Goal: Find contact information

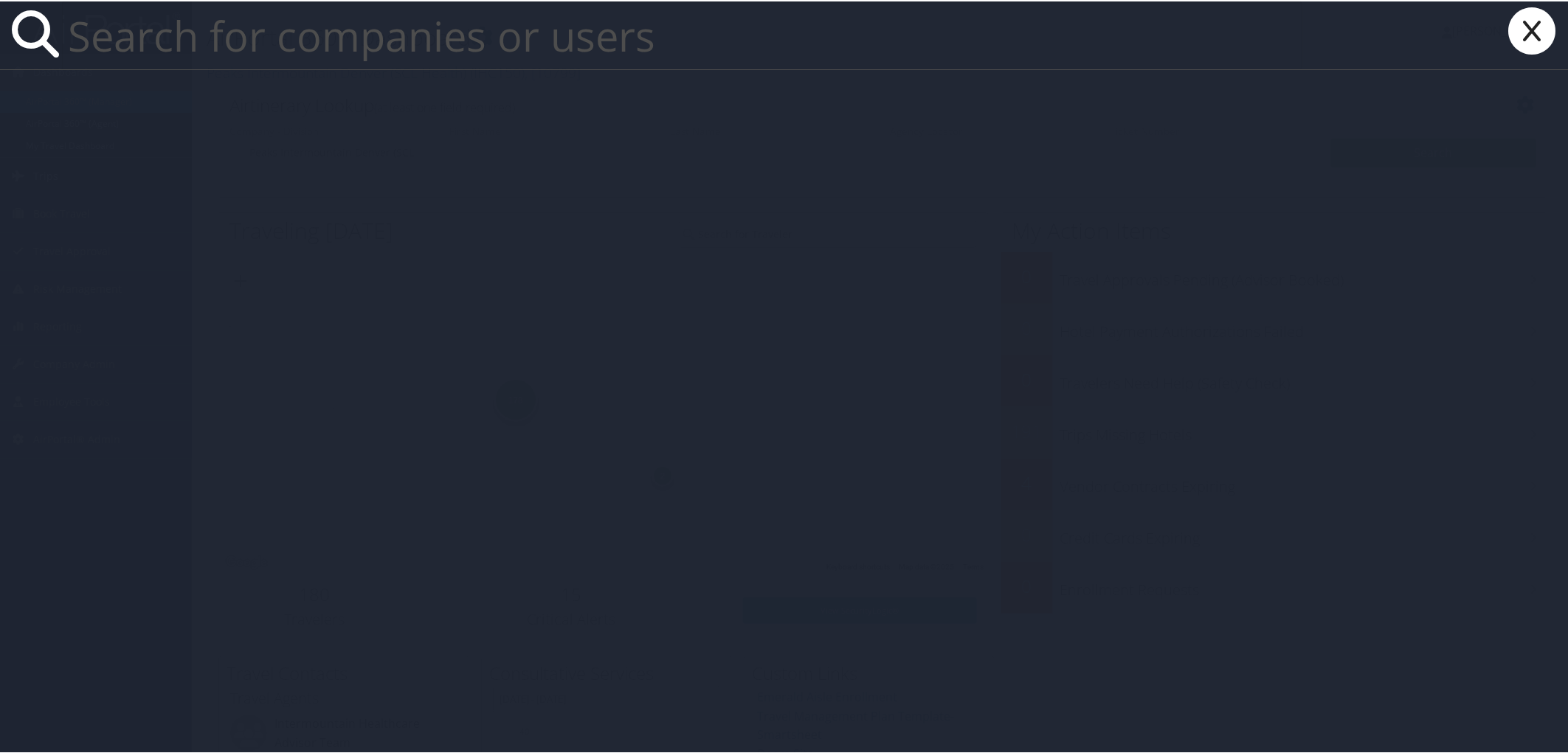
paste input "Margaret.Brumback@abctech.com"
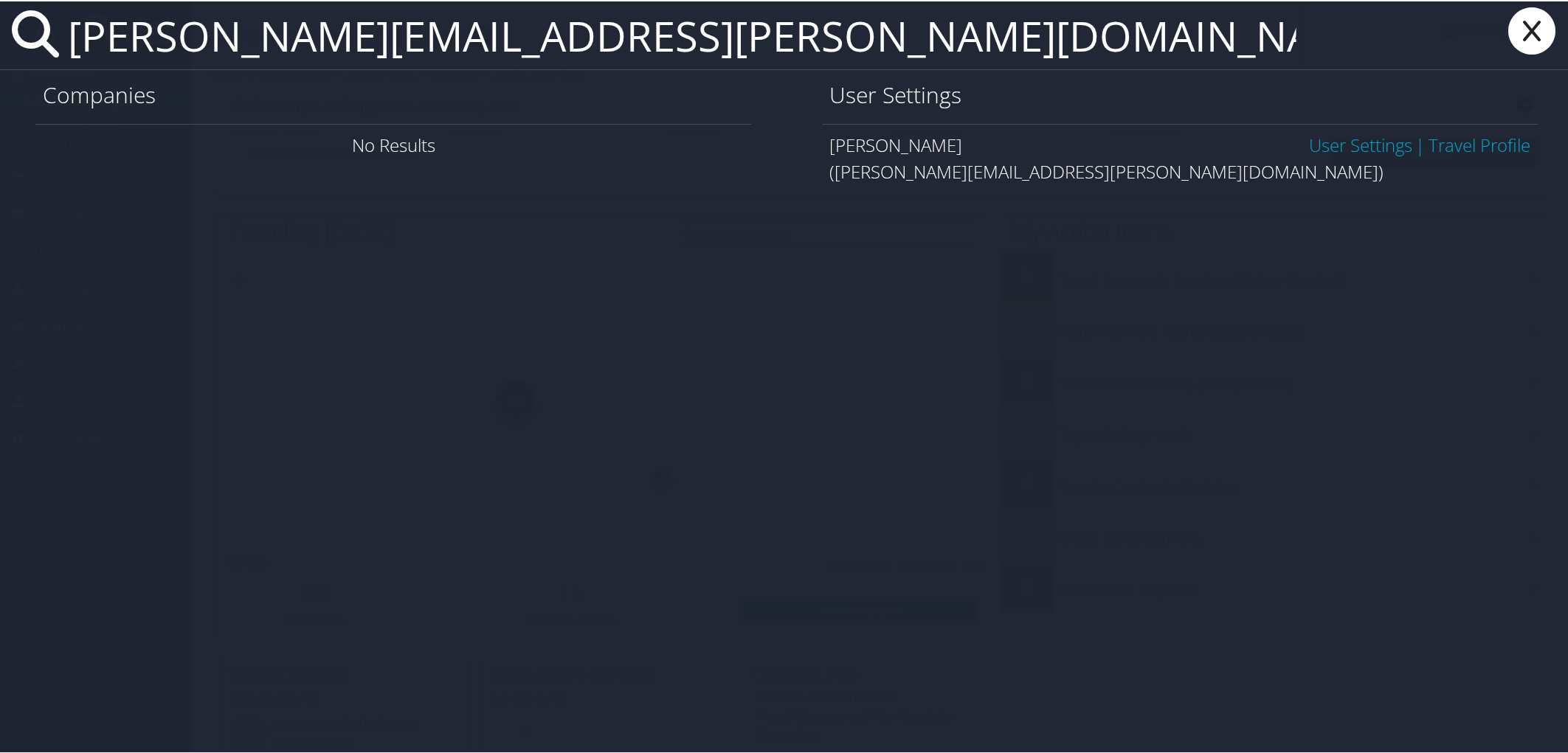
type input "Margaret.Brumback@abctech.com"
click at [1368, 149] on link "User Settings" at bounding box center [1361, 144] width 104 height 25
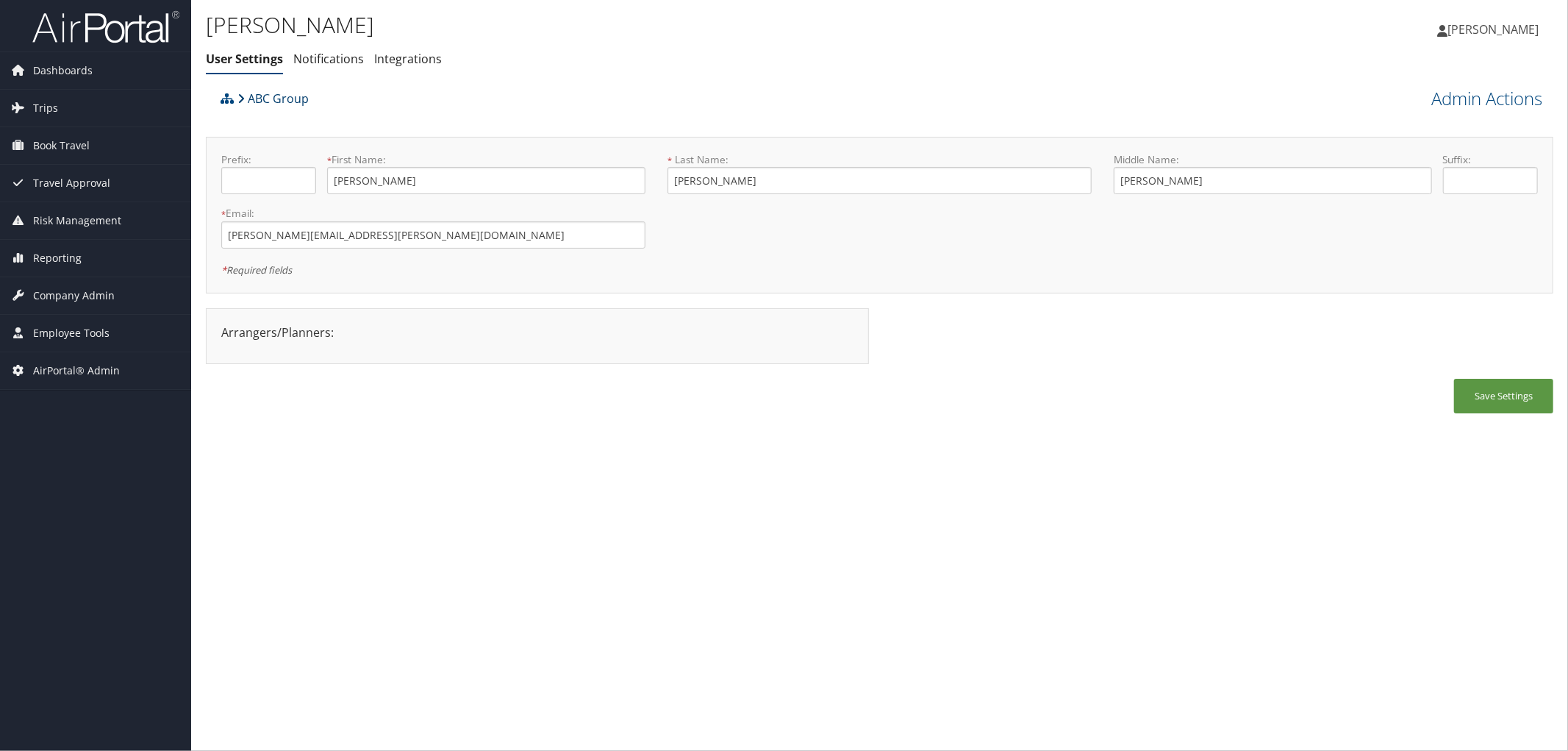
click at [290, 101] on link "ABC Group" at bounding box center [272, 99] width 72 height 29
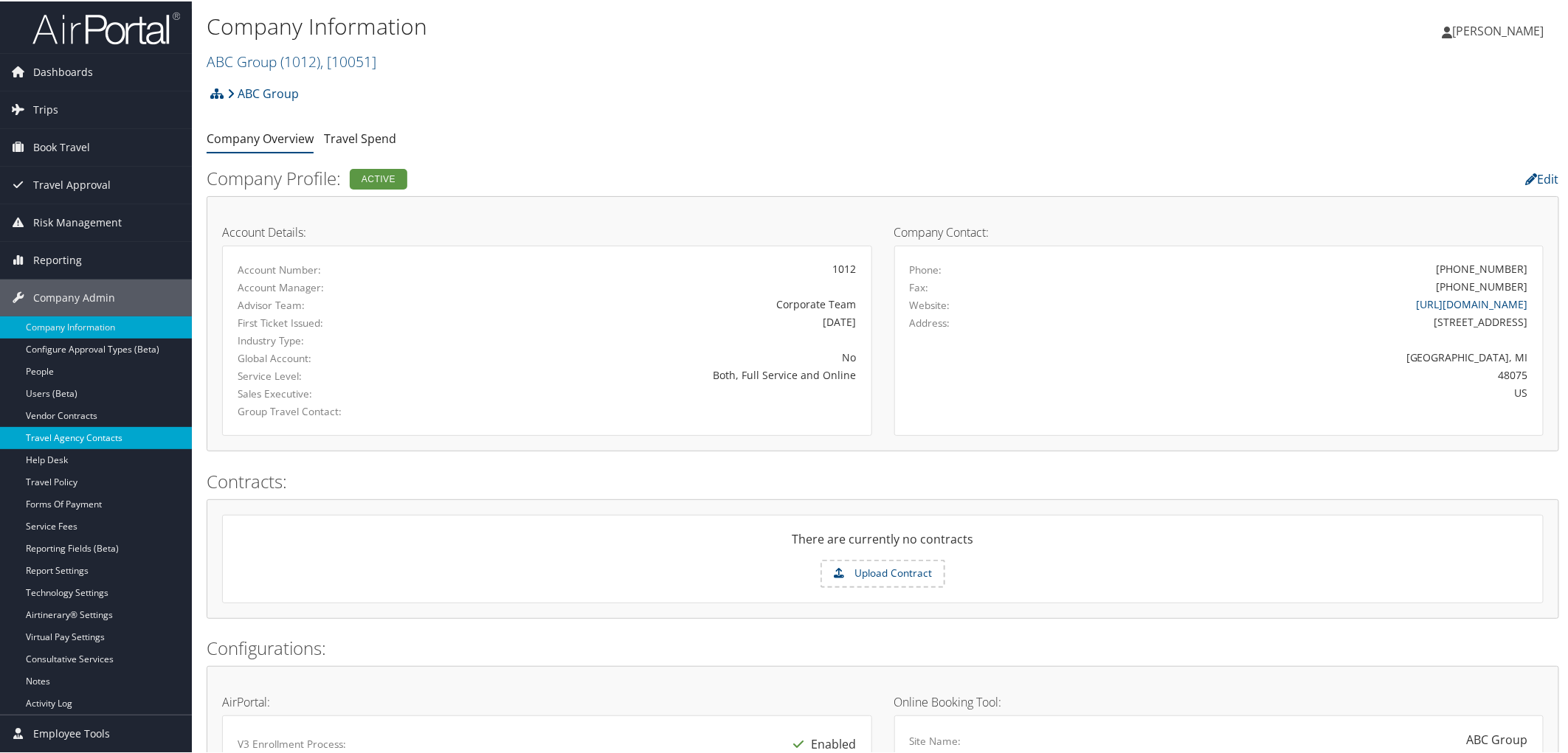
click at [125, 434] on link "Travel Agency Contacts" at bounding box center [95, 437] width 192 height 22
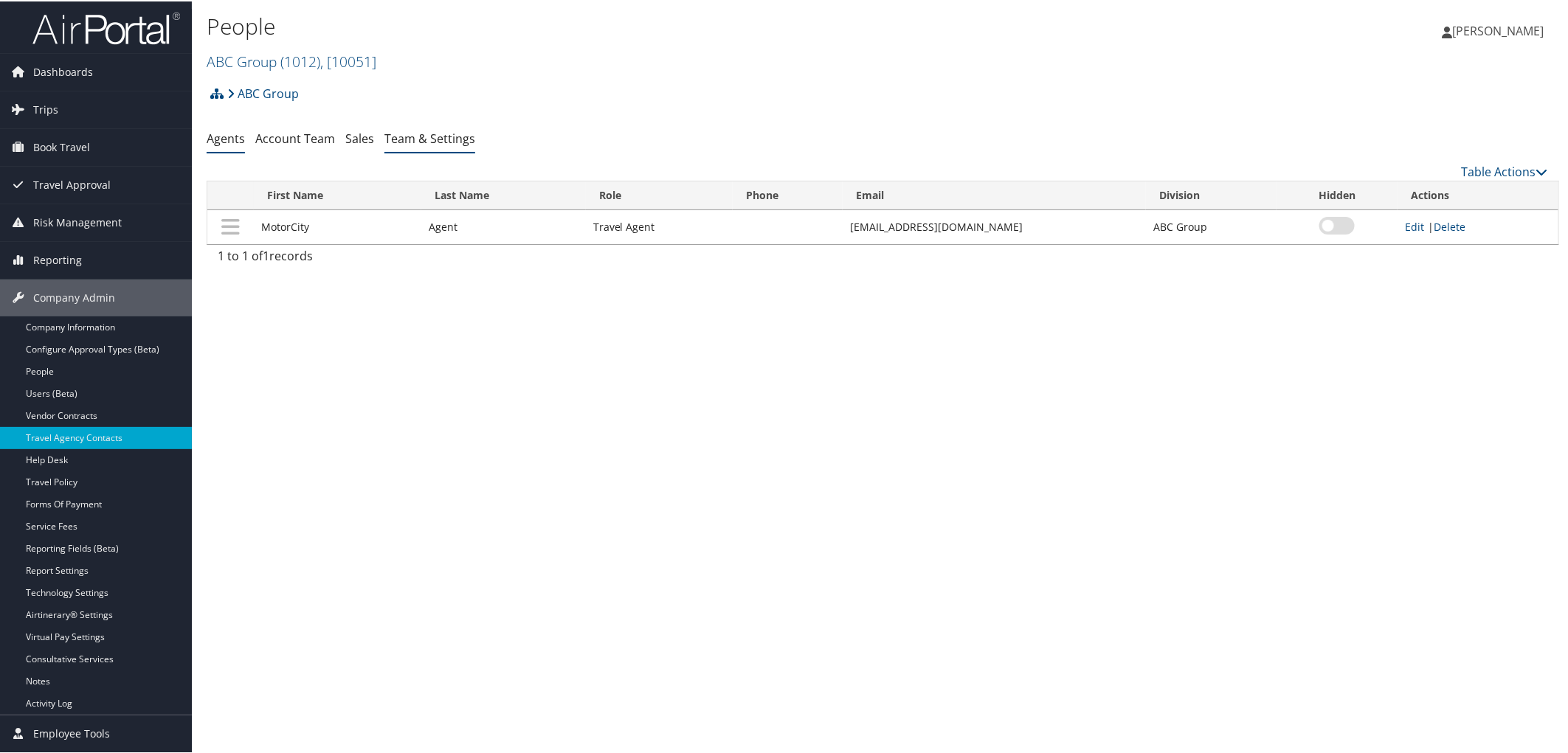
click at [432, 141] on link "Team & Settings" at bounding box center [430, 137] width 91 height 16
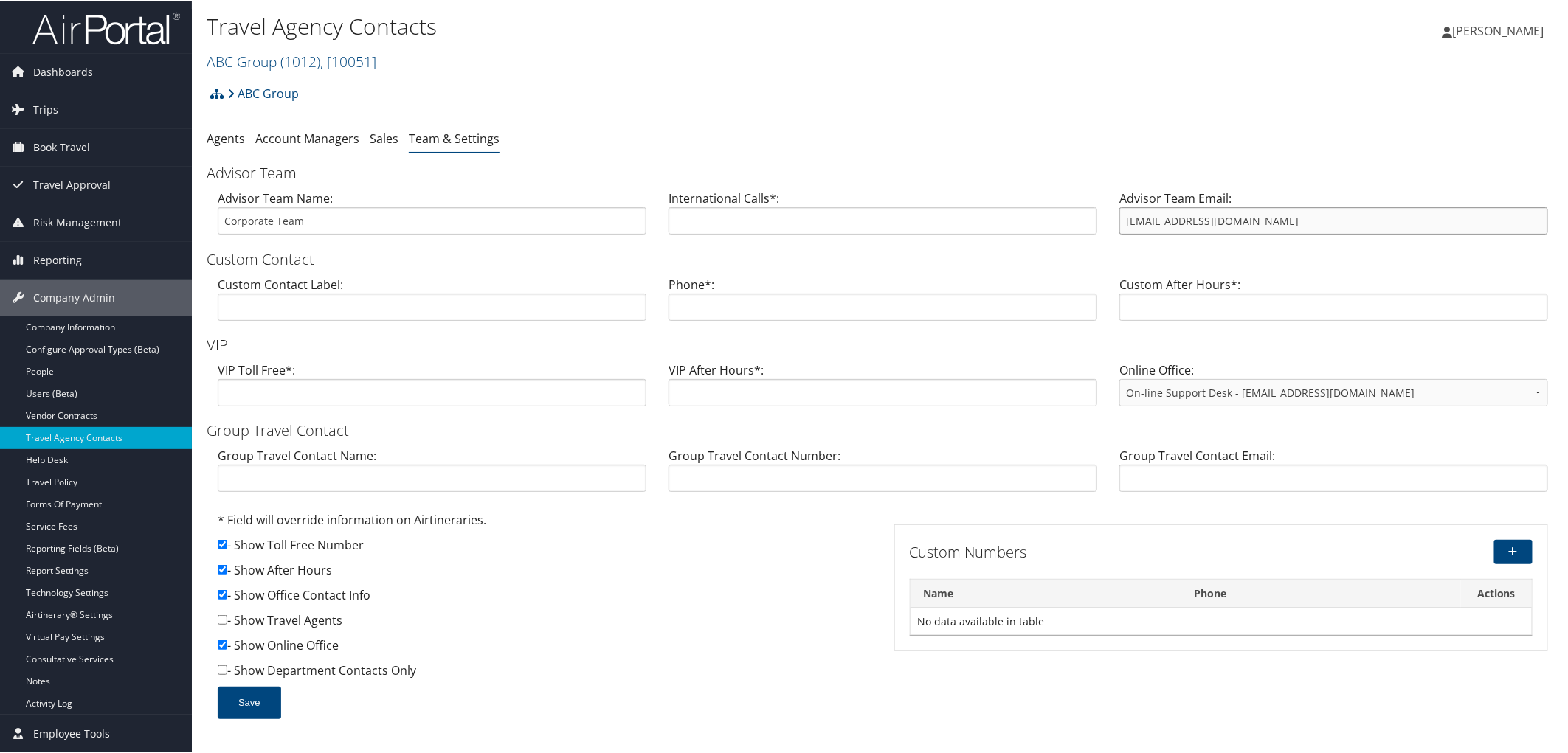
drag, startPoint x: 1255, startPoint y: 222, endPoint x: 1117, endPoint y: 215, distance: 138.2
click at [1119, 215] on input "[EMAIL_ADDRESS][DOMAIN_NAME]" at bounding box center [1334, 220] width 429 height 27
